Goal: Task Accomplishment & Management: Complete application form

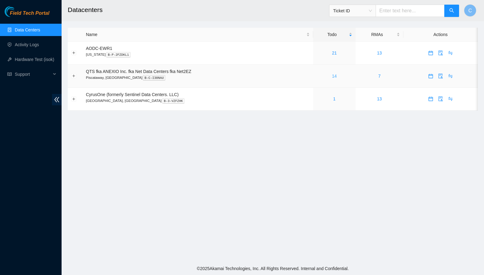
click at [337, 76] on link "14" at bounding box center [334, 76] width 5 height 5
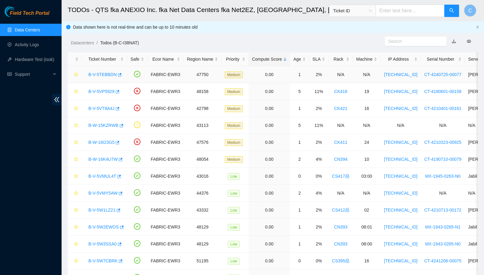
click at [99, 77] on link "B-V-5TEBBDN" at bounding box center [102, 74] width 28 height 5
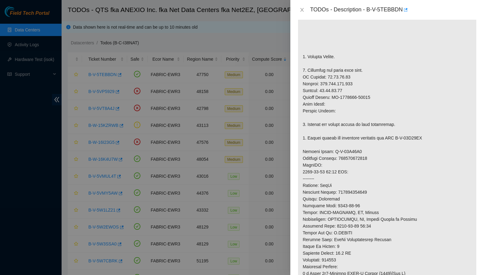
scroll to position [168, 0]
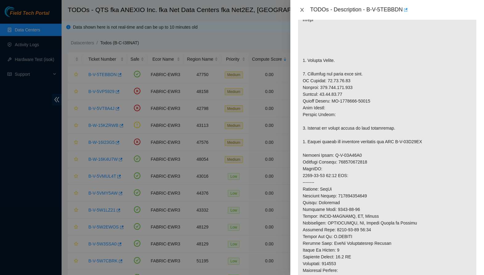
click at [304, 11] on icon "close" at bounding box center [302, 9] width 5 height 5
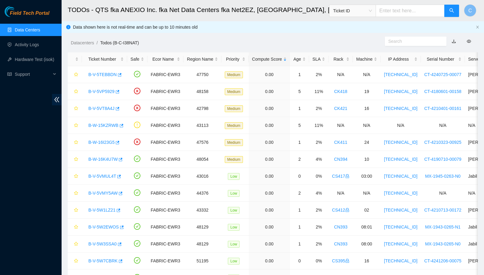
scroll to position [59, 0]
click at [97, 93] on link "B-V-5VP5929" at bounding box center [101, 91] width 26 height 5
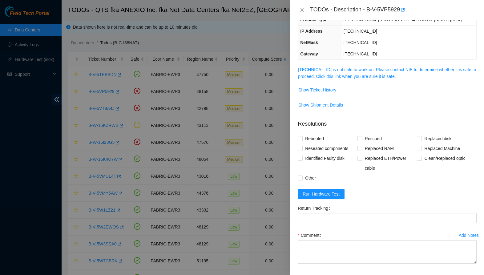
click at [345, 72] on span "[TECHNICAL_ID] is not safe to work on. Please contact NIE to determine whether …" at bounding box center [387, 73] width 178 height 14
click at [345, 69] on link "[TECHNICAL_ID] is not safe to work on. Please contact NIE to determine whether …" at bounding box center [387, 73] width 178 height 12
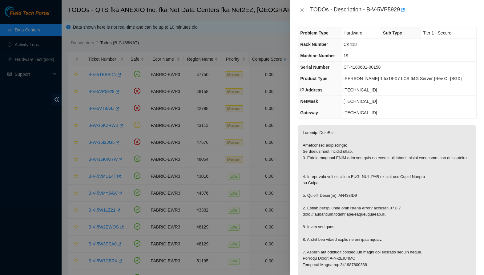
scroll to position [0, 0]
click at [301, 11] on icon "close" at bounding box center [302, 10] width 3 height 4
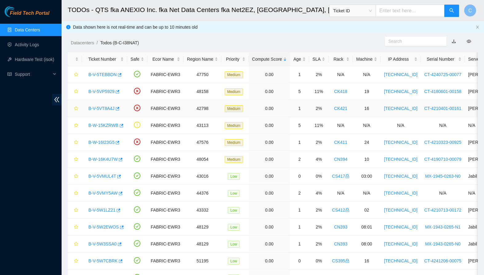
click at [103, 108] on link "B-V-5VT8A4J" at bounding box center [101, 108] width 26 height 5
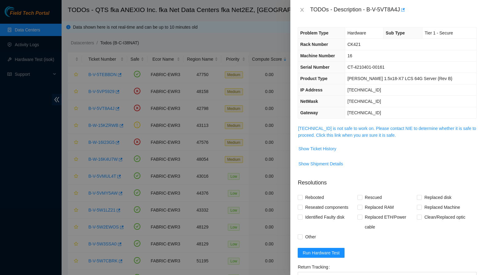
click at [330, 124] on div "Problem Type Hardware Sub Type Tier 1 - Secure Rack Number CK421 Machine Number…" at bounding box center [388, 147] width 194 height 255
click at [329, 129] on link "[TECHNICAL_ID] is not safe to work on. Please contact NIE to determine whether …" at bounding box center [387, 132] width 178 height 12
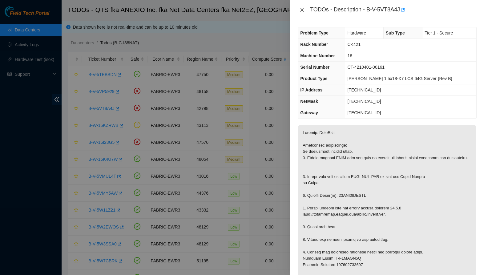
click at [303, 9] on icon "close" at bounding box center [302, 9] width 5 height 5
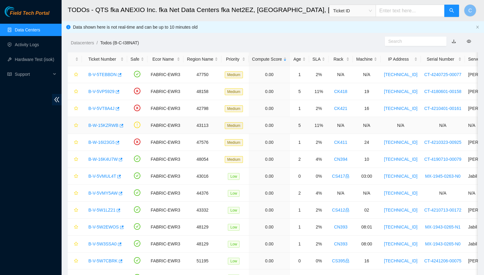
click at [103, 125] on link "B-W-15KZRWB" at bounding box center [103, 125] width 30 height 5
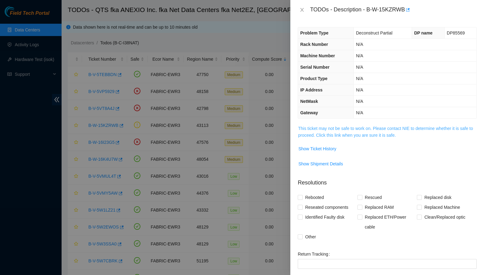
click at [341, 130] on link "This ticket may not be safe to work on. Please contact NIE to determine whether…" at bounding box center [385, 132] width 175 height 12
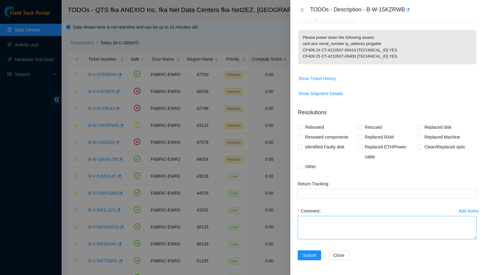
scroll to position [101, 0]
click at [334, 224] on textarea "Comment" at bounding box center [387, 227] width 179 height 23
type textarea "Powered down assets."
click at [308, 167] on span "Other" at bounding box center [311, 167] width 16 height 10
click at [302, 167] on input "Other" at bounding box center [300, 166] width 4 height 4
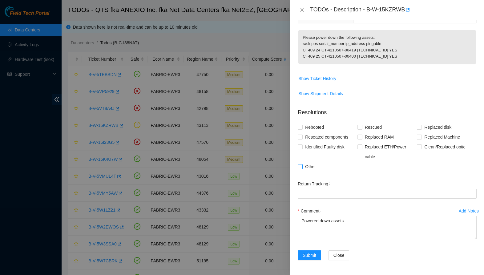
checkbox input "true"
click at [312, 255] on span "Submit" at bounding box center [310, 255] width 14 height 7
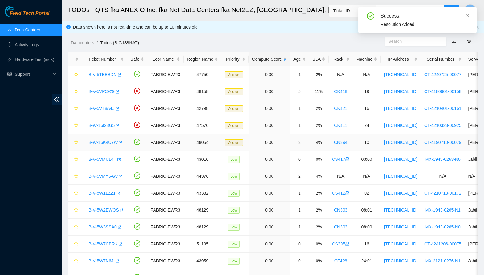
click at [107, 142] on link "B-W-16K4U7W" at bounding box center [102, 142] width 29 height 5
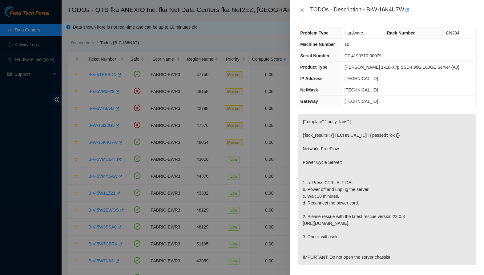
scroll to position [0, 0]
click at [300, 13] on button "Close" at bounding box center [302, 10] width 9 height 6
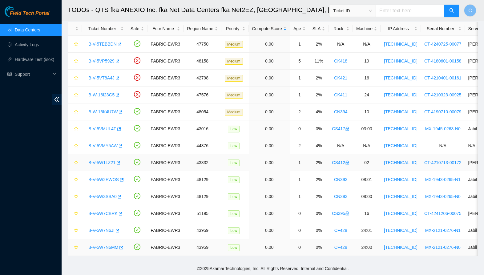
scroll to position [31, 0]
click at [97, 247] on link "B-V-5W7N6MM" at bounding box center [103, 247] width 30 height 5
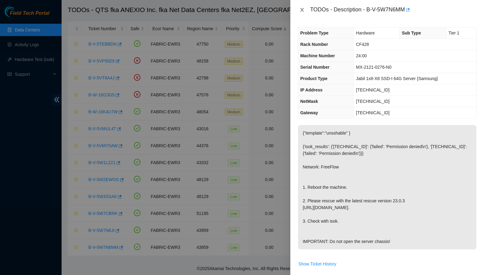
click at [305, 10] on icon "close" at bounding box center [302, 9] width 5 height 5
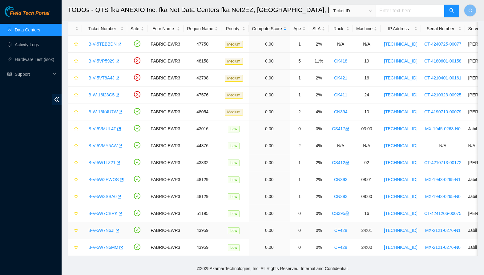
click at [105, 228] on link "B-V-5W7N6JI" at bounding box center [101, 230] width 26 height 5
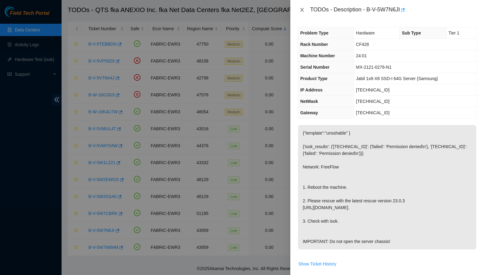
click at [304, 10] on icon "close" at bounding box center [302, 9] width 5 height 5
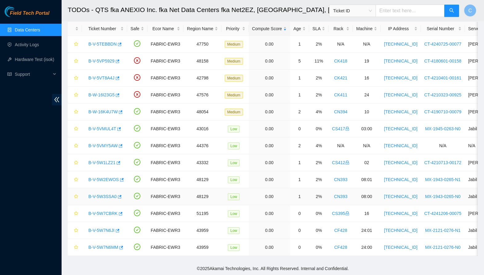
click at [105, 197] on link "B-V-5W3SSA0" at bounding box center [102, 196] width 28 height 5
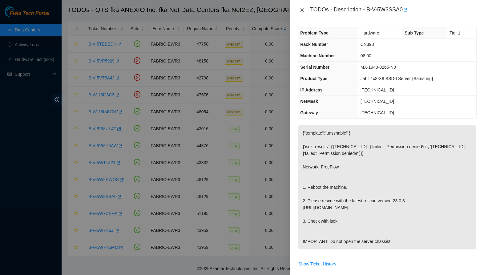
click at [302, 10] on icon "close" at bounding box center [302, 10] width 3 height 4
